Goal: Information Seeking & Learning: Learn about a topic

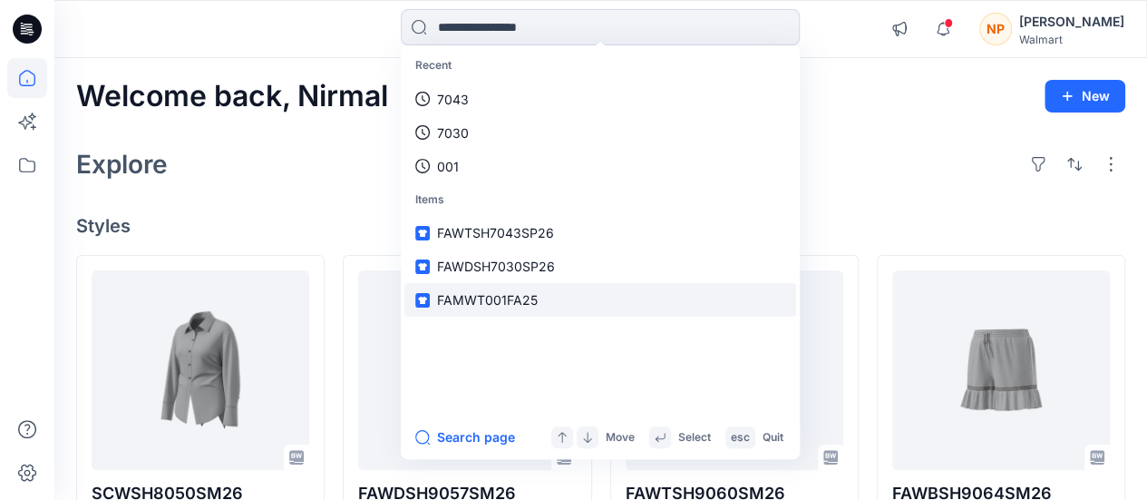
click at [508, 296] on span "FAMWT001FA25" at bounding box center [487, 299] width 101 height 15
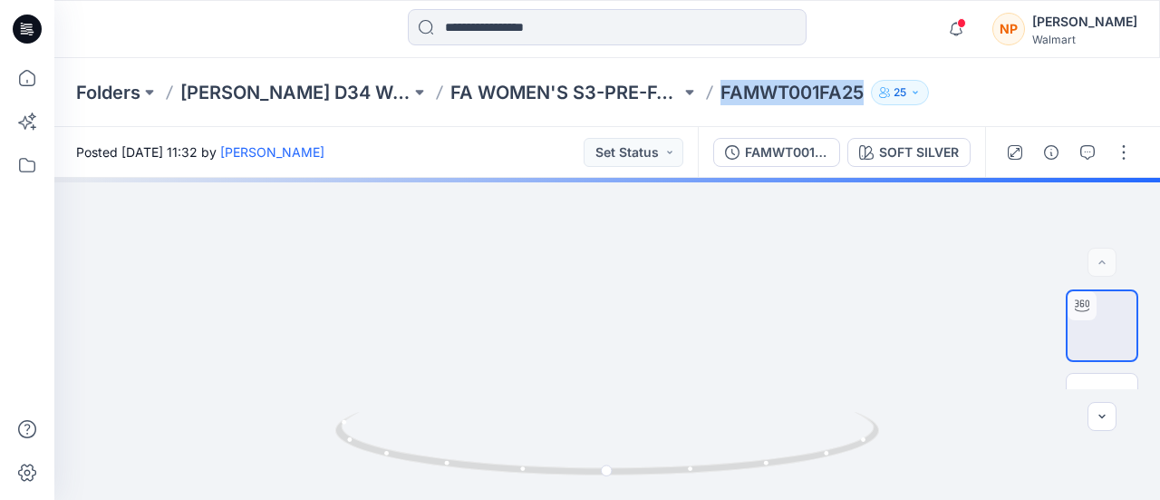
drag, startPoint x: 720, startPoint y: 93, endPoint x: 871, endPoint y: 97, distance: 151.4
click at [871, 97] on div "Folders [PERSON_NAME] D34 Womens Wovens FA WOMEN'S S3-PRE-FALL/FALL 2025 FAMWT0…" at bounding box center [536, 92] width 921 height 25
copy div "FAMWT001FA25 25"
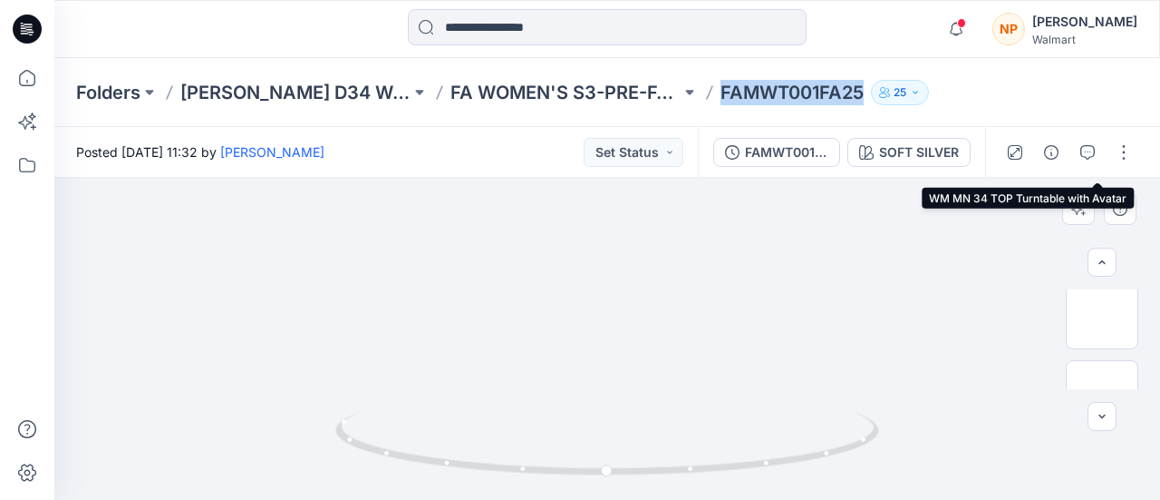
scroll to position [181, 0]
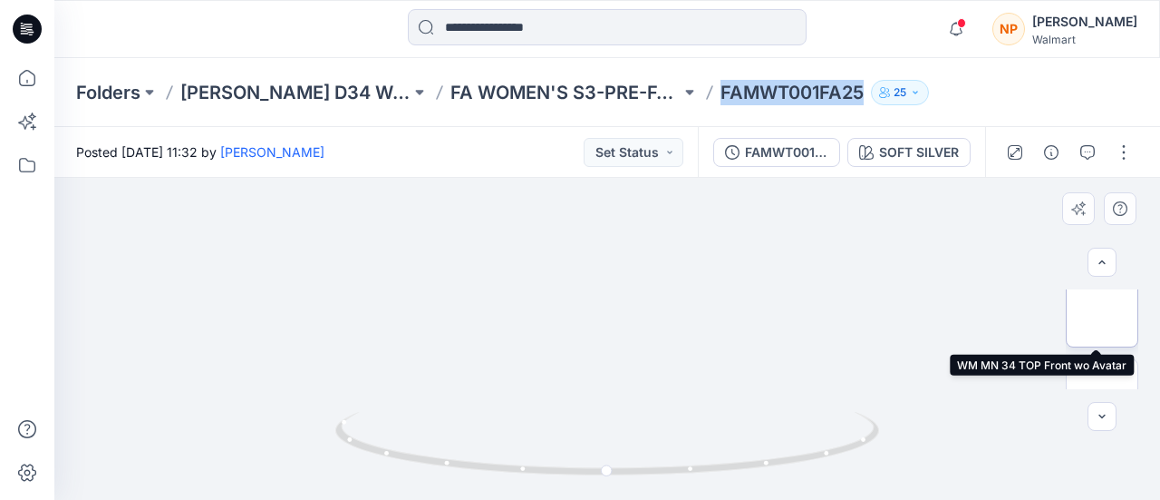
click at [1102, 311] on img at bounding box center [1102, 311] width 0 height 0
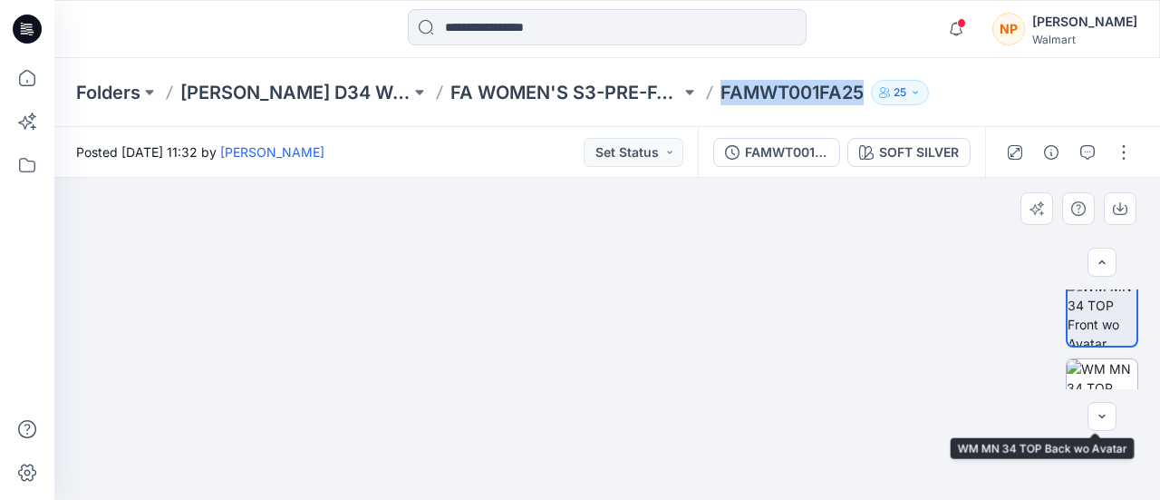
click at [1109, 368] on img at bounding box center [1102, 394] width 71 height 71
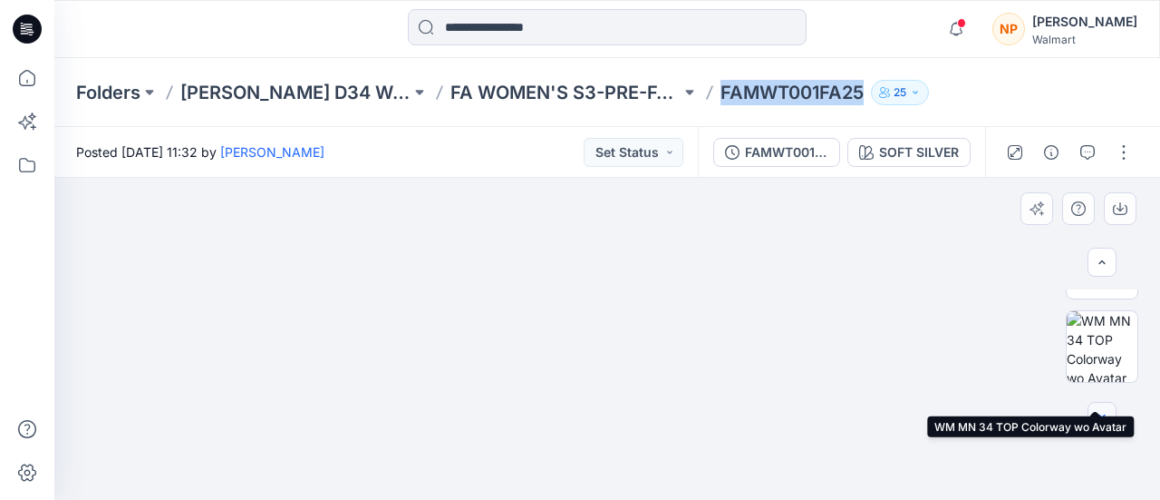
scroll to position [91, 0]
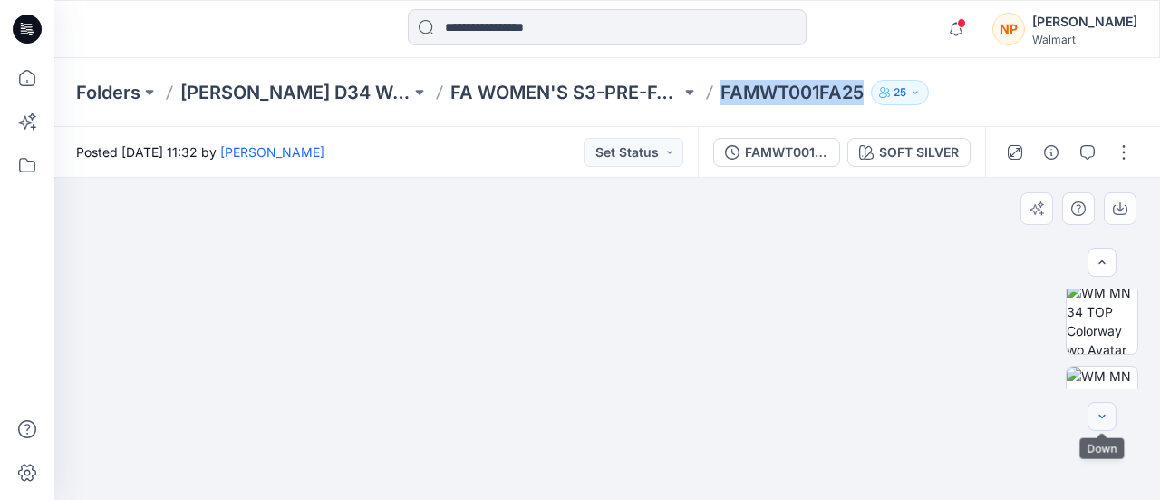
click at [1105, 422] on icon "button" at bounding box center [1102, 416] width 15 height 15
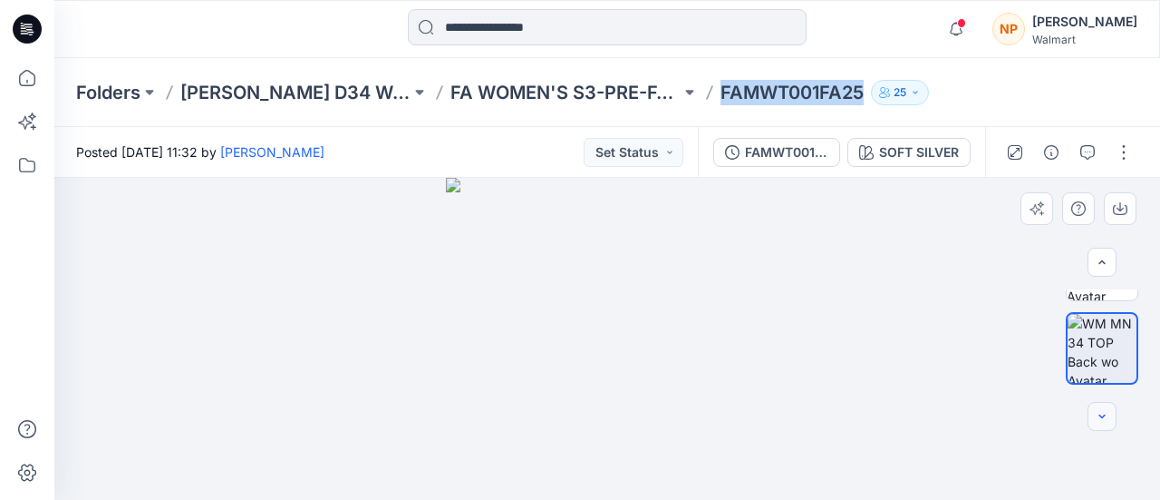
click at [1105, 422] on icon "button" at bounding box center [1102, 416] width 15 height 15
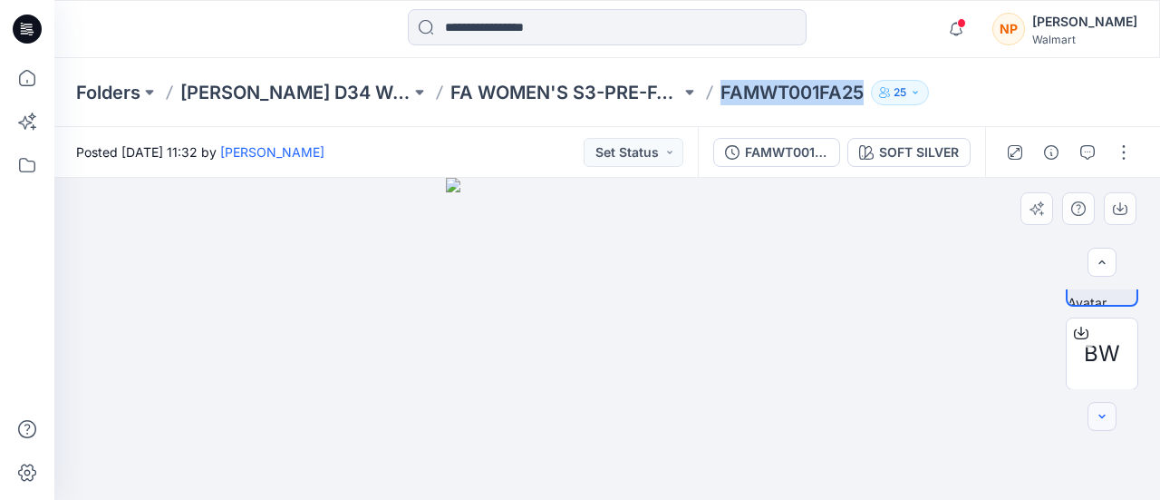
click at [1105, 422] on icon "button" at bounding box center [1102, 416] width 15 height 15
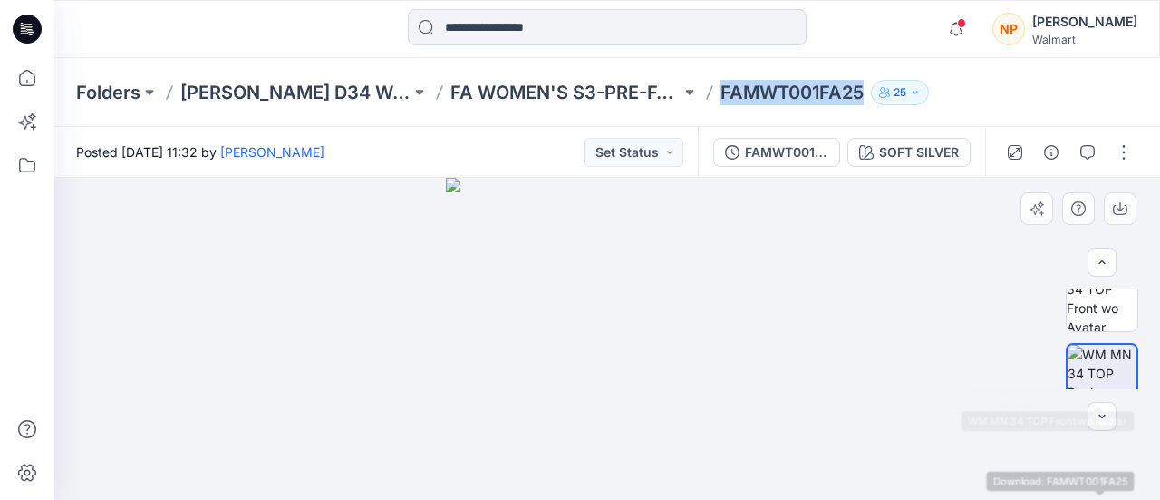
scroll to position [124, 0]
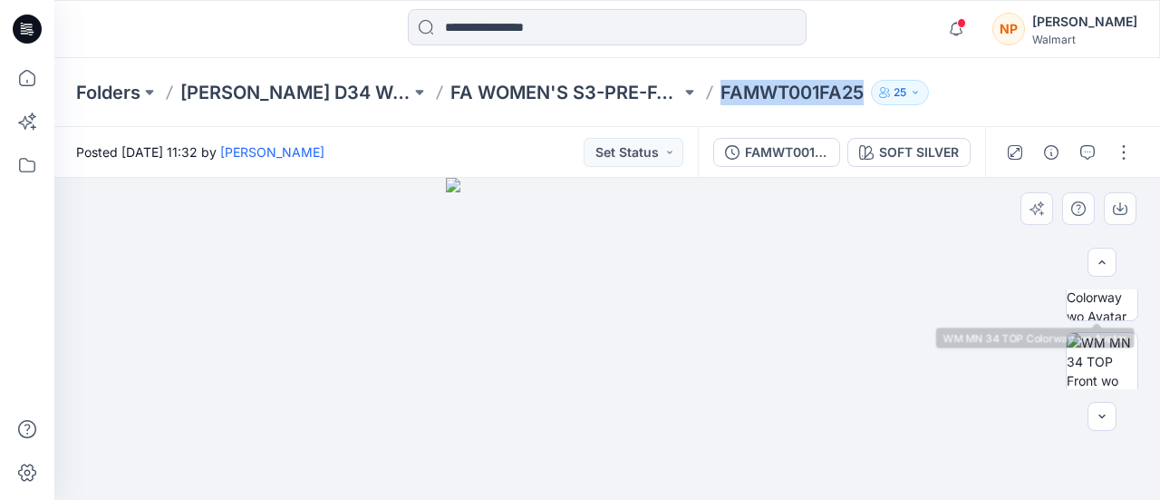
click at [1106, 287] on div at bounding box center [607, 339] width 1106 height 322
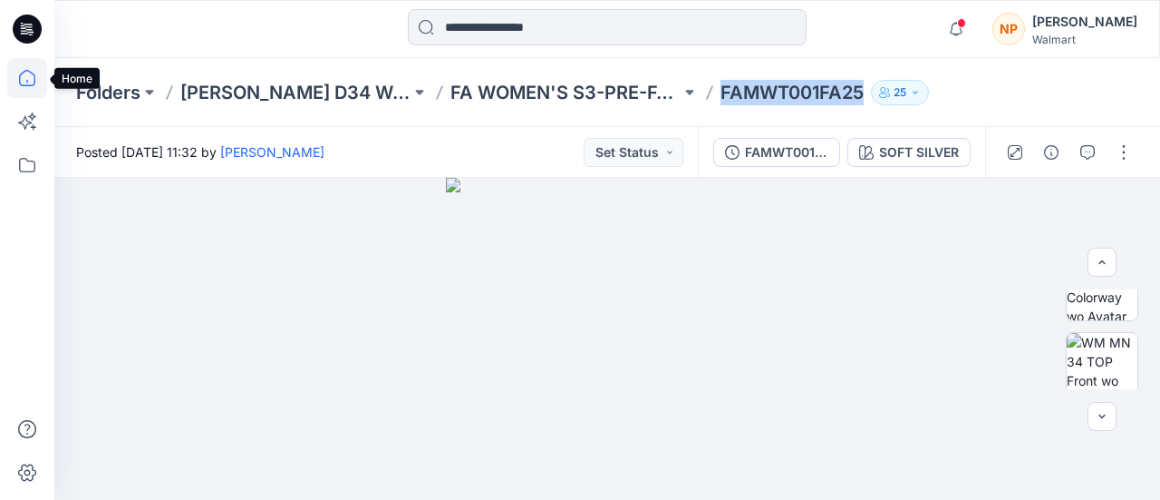
click at [42, 72] on icon at bounding box center [27, 78] width 40 height 40
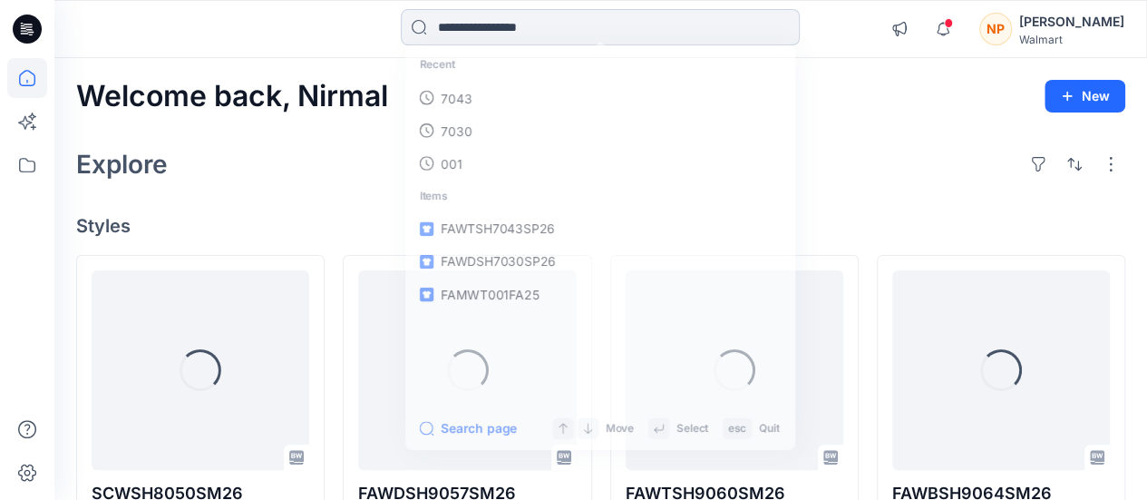
click at [649, 21] on input at bounding box center [600, 27] width 399 height 36
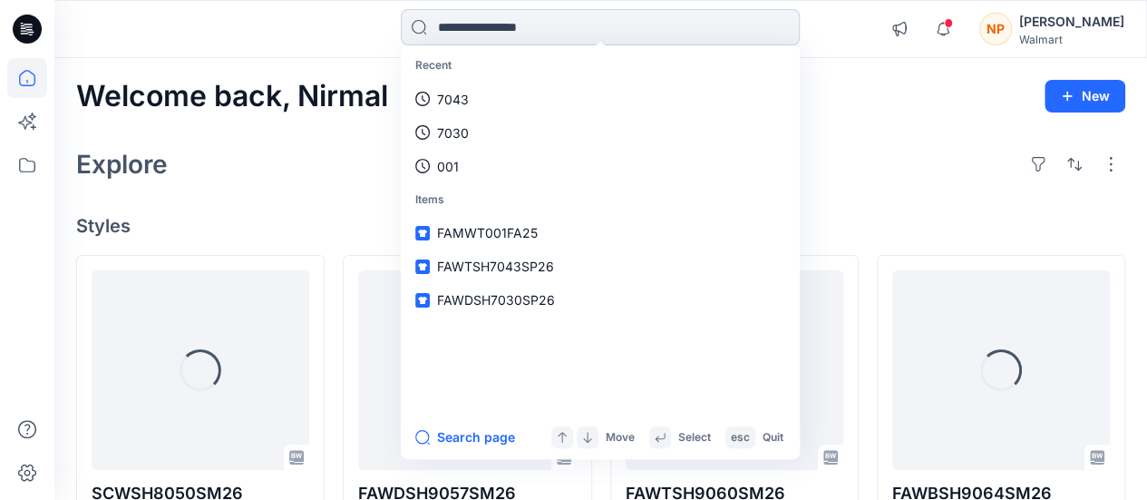
paste input "**********"
type input "**********"
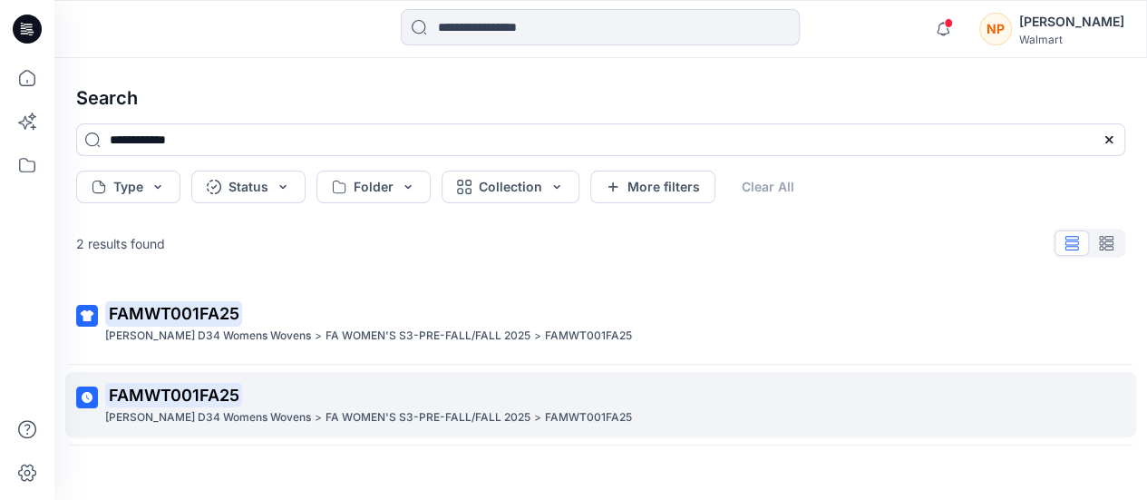
click at [409, 422] on p "FA WOMEN'S S3-PRE-FALL/FALL 2025" at bounding box center [427, 417] width 205 height 19
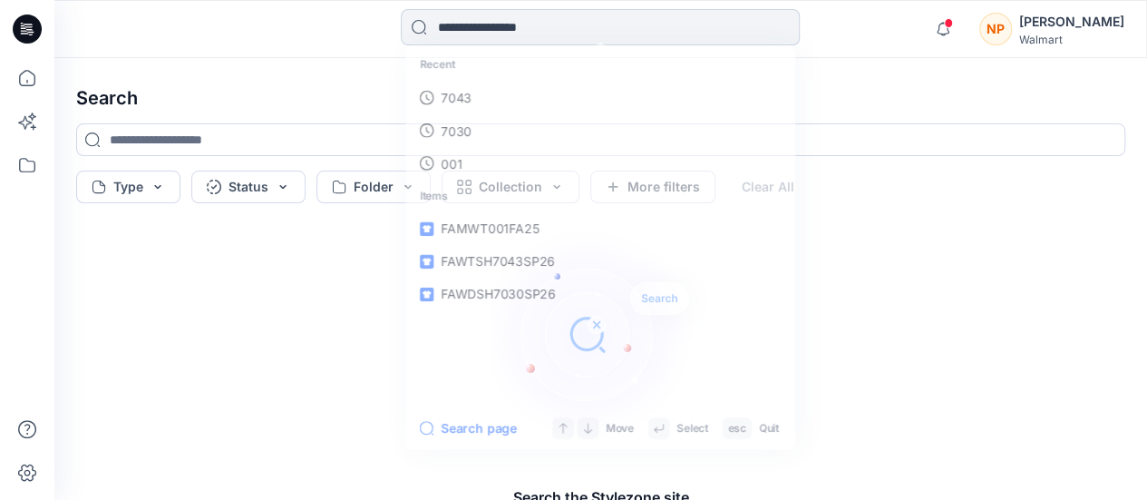
click at [500, 14] on input at bounding box center [600, 27] width 399 height 36
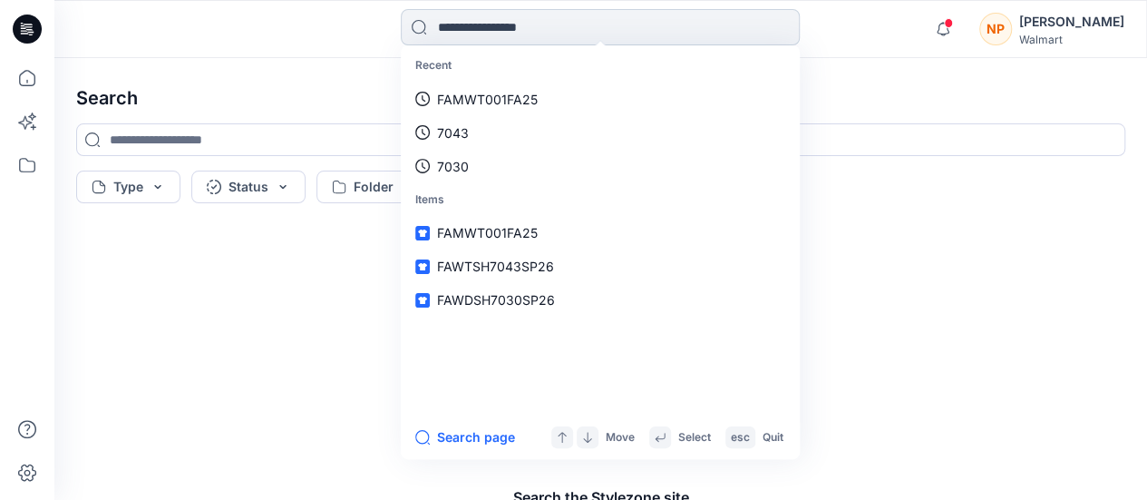
paste input "**********"
type input "**********"
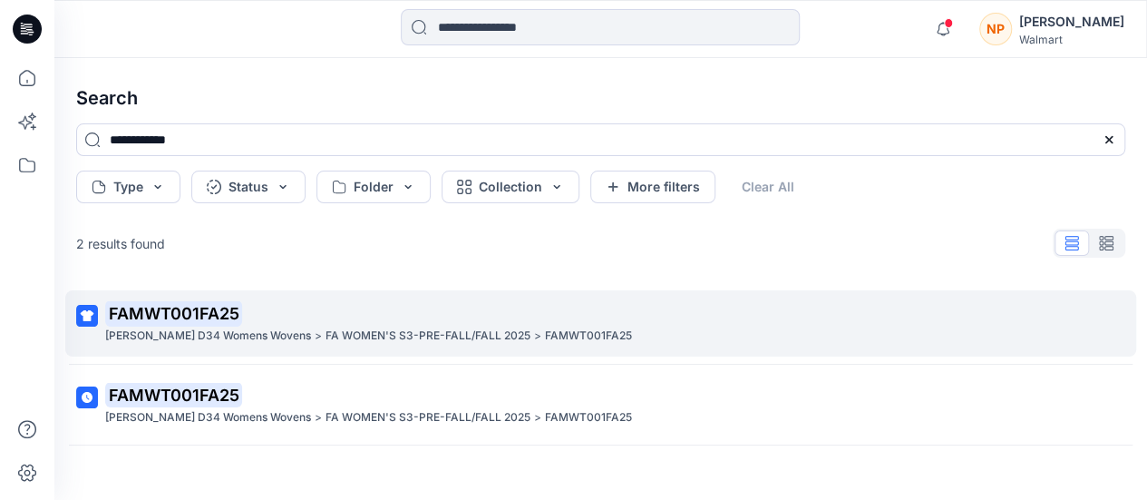
click at [403, 323] on p "FAMWT001FA25" at bounding box center [598, 313] width 987 height 25
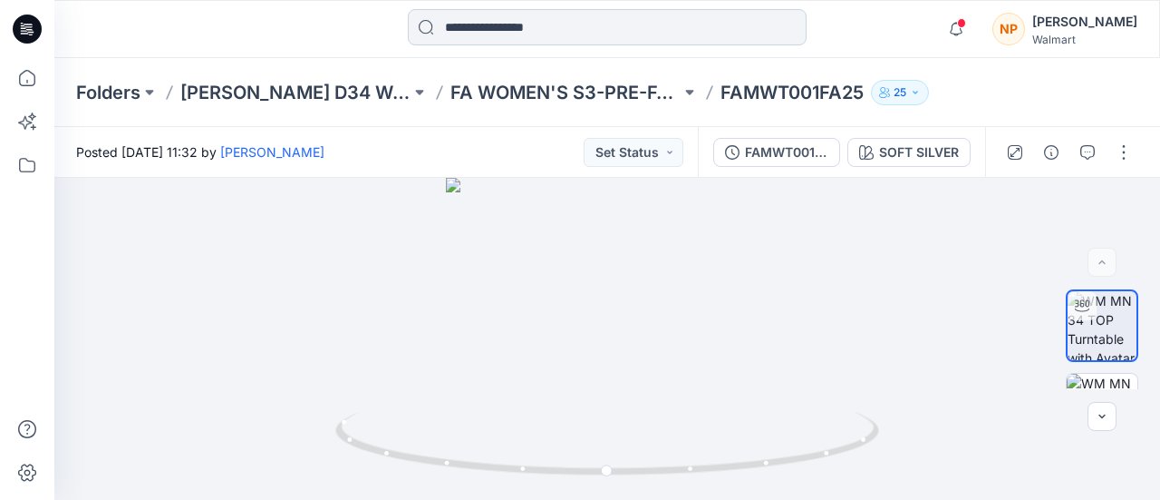
click at [566, 40] on input at bounding box center [607, 27] width 399 height 36
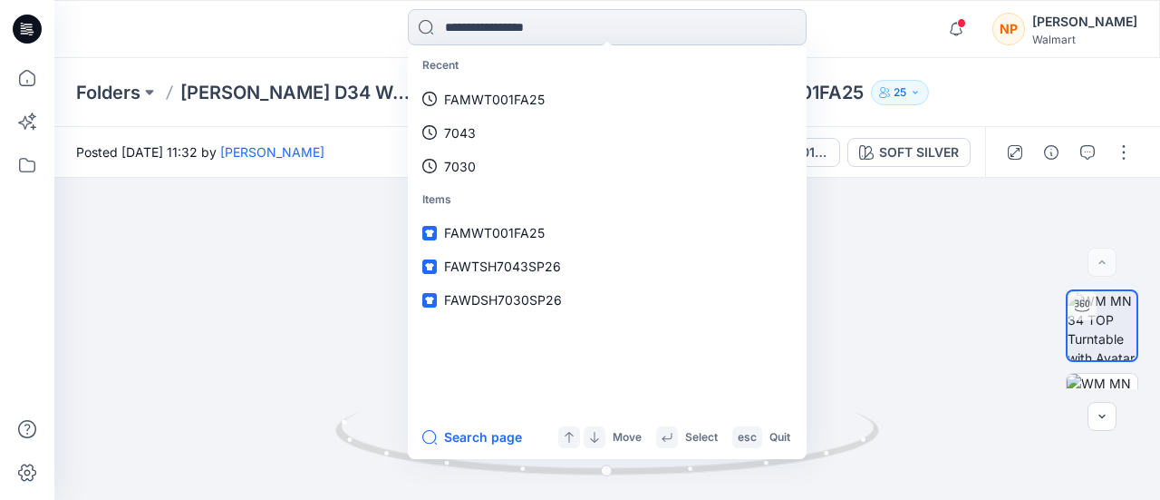
paste input "**********"
type input "**********"
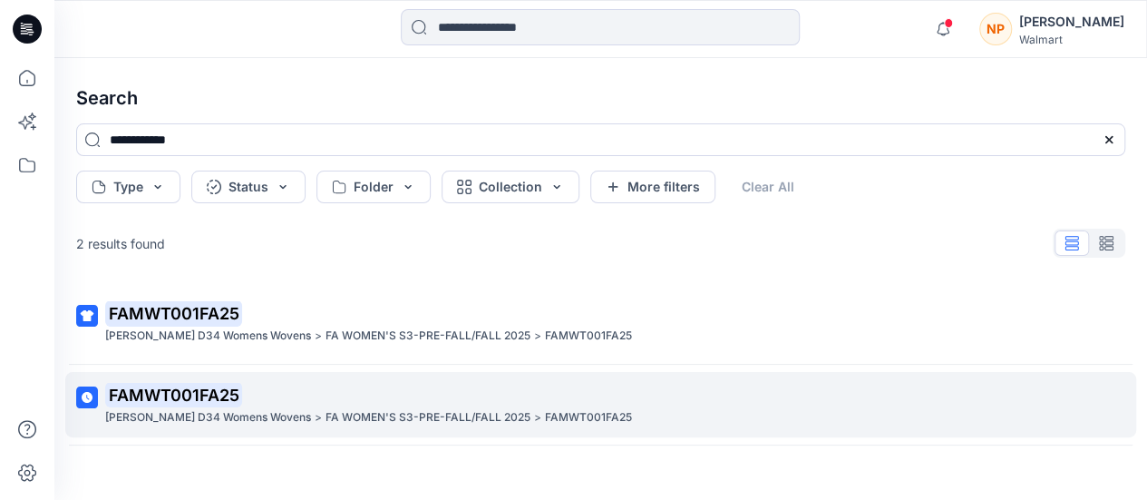
click at [404, 423] on p "FA WOMEN'S S3-PRE-FALL/FALL 2025" at bounding box center [427, 417] width 205 height 19
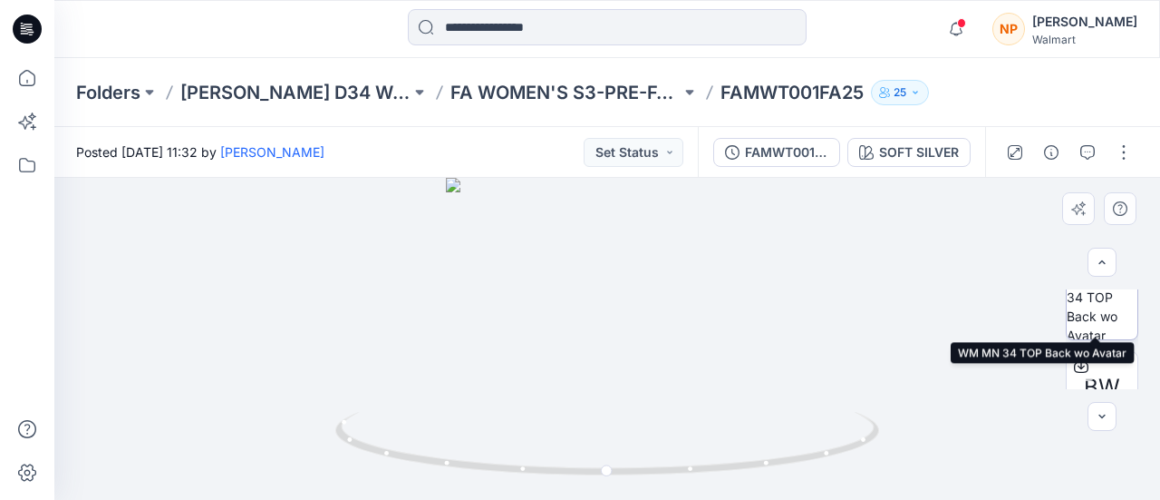
scroll to position [306, 0]
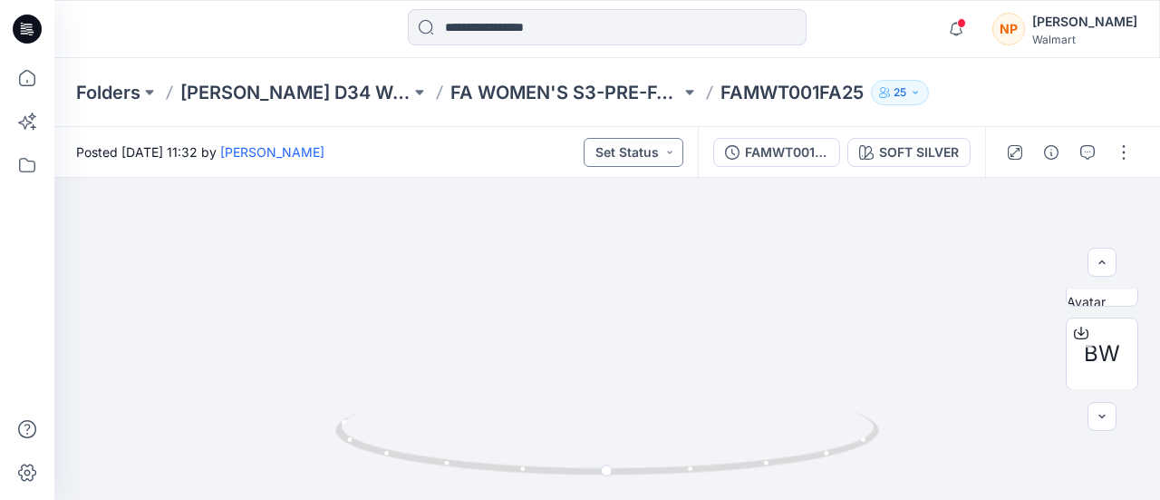
drag, startPoint x: 693, startPoint y: 291, endPoint x: 640, endPoint y: 148, distance: 152.6
click at [693, 374] on img at bounding box center [612, 51] width 1526 height 897
drag, startPoint x: 655, startPoint y: 211, endPoint x: 655, endPoint y: 238, distance: 26.3
click at [655, 233] on div "Posted [DATE] 11:32 by [PERSON_NAME] Set Status FAMWT001FA25 SOFT SILVER BW SOF…" at bounding box center [607, 313] width 1106 height 373
drag, startPoint x: 655, startPoint y: 238, endPoint x: 673, endPoint y: 303, distance: 67.7
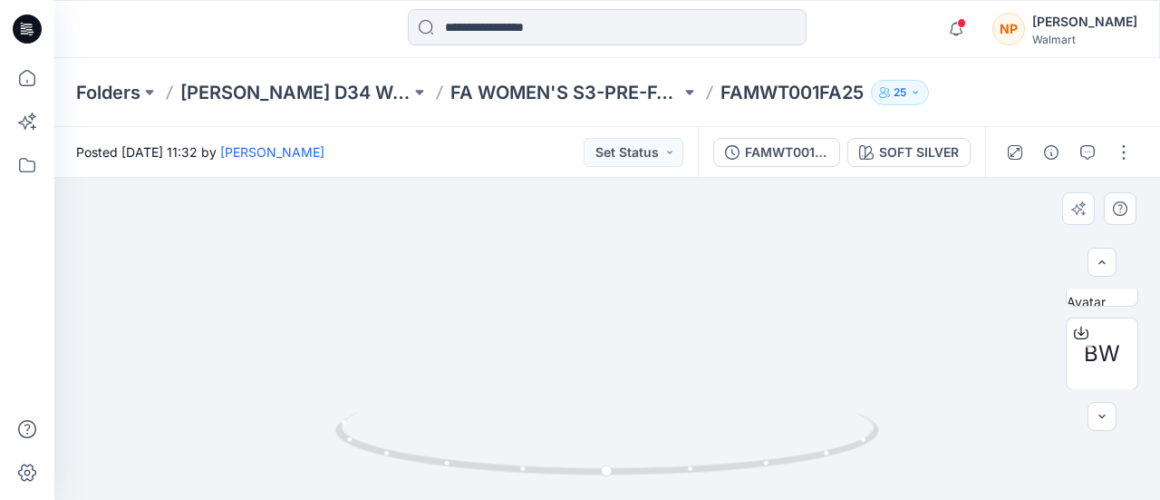
click at [673, 303] on img at bounding box center [626, 111] width 1526 height 777
drag, startPoint x: 667, startPoint y: 269, endPoint x: 655, endPoint y: 266, distance: 12.3
click at [664, 359] on img at bounding box center [623, 119] width 1526 height 762
drag, startPoint x: 655, startPoint y: 266, endPoint x: 667, endPoint y: 336, distance: 71.7
click at [667, 336] on img at bounding box center [634, 192] width 1526 height 616
